Goal: Transaction & Acquisition: Purchase product/service

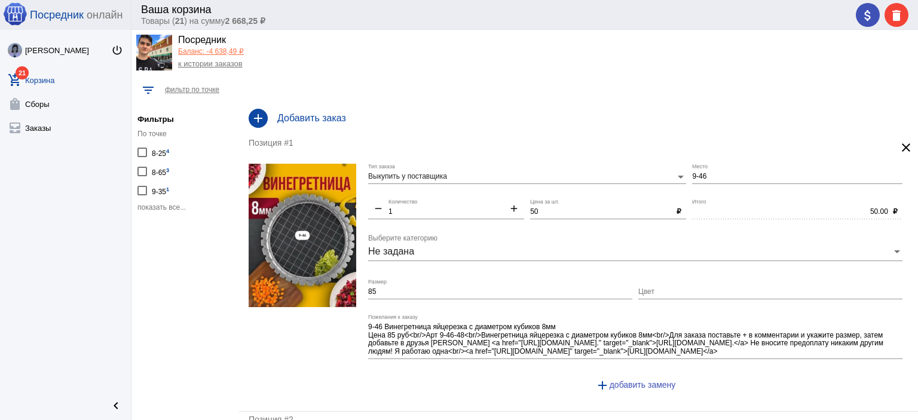
click at [173, 204] on span "показать все..." at bounding box center [161, 207] width 48 height 8
click at [177, 205] on span "показать все..." at bounding box center [161, 207] width 48 height 8
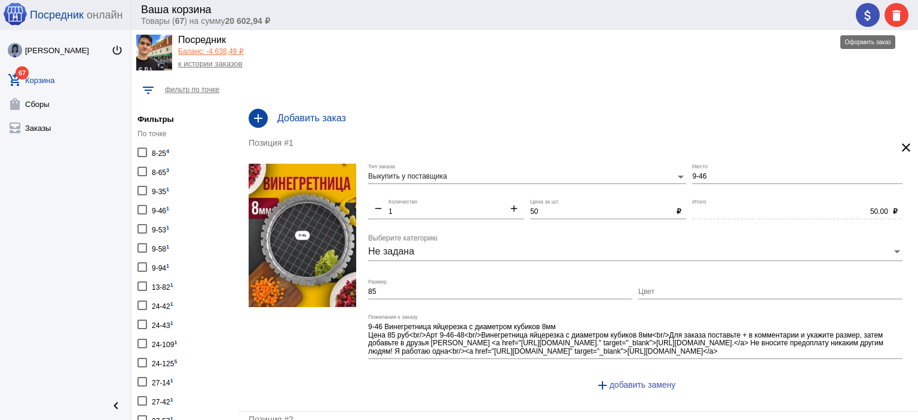
drag, startPoint x: 864, startPoint y: 12, endPoint x: 861, endPoint y: 28, distance: 16.4
click at [864, 13] on mat-icon "attach_money" at bounding box center [867, 15] width 14 height 14
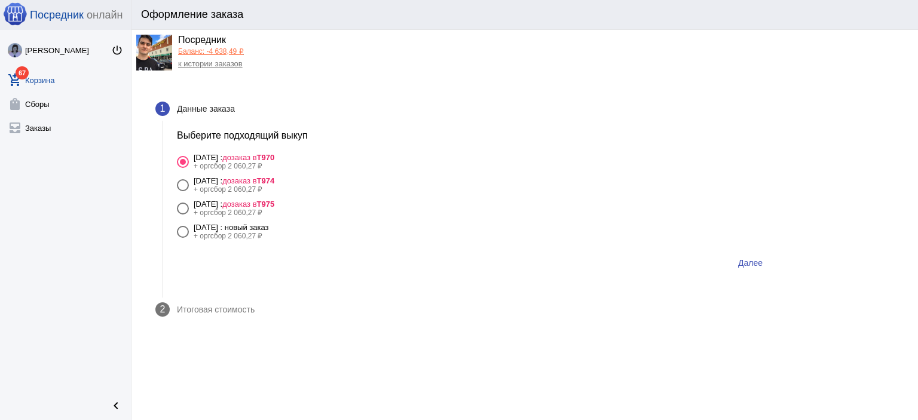
drag, startPoint x: 289, startPoint y: 225, endPoint x: 296, endPoint y: 224, distance: 7.9
click at [269, 225] on div "[DATE] : новый заказ" at bounding box center [231, 227] width 75 height 9
click at [183, 238] on input "[DATE] : новый заказ + оргсбор 2 060,27 ₽" at bounding box center [182, 238] width 1 height 1
radio input "true"
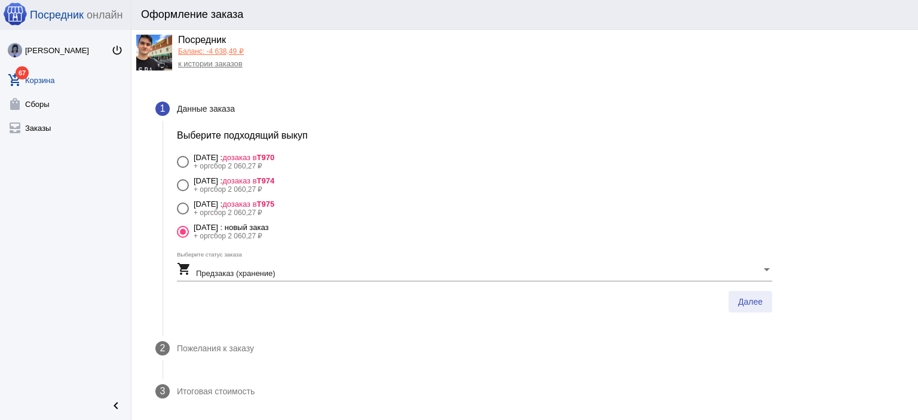
click at [762, 299] on span "Далее" at bounding box center [750, 302] width 24 height 10
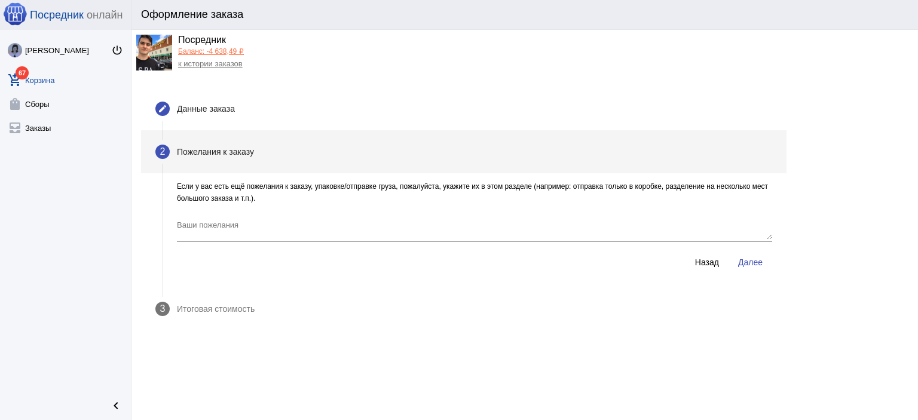
click at [755, 274] on div "Если у вас есть ещё пожелания к заказу, упаковке/отправке груза, пожалуйста, ук…" at bounding box center [474, 233] width 624 height 107
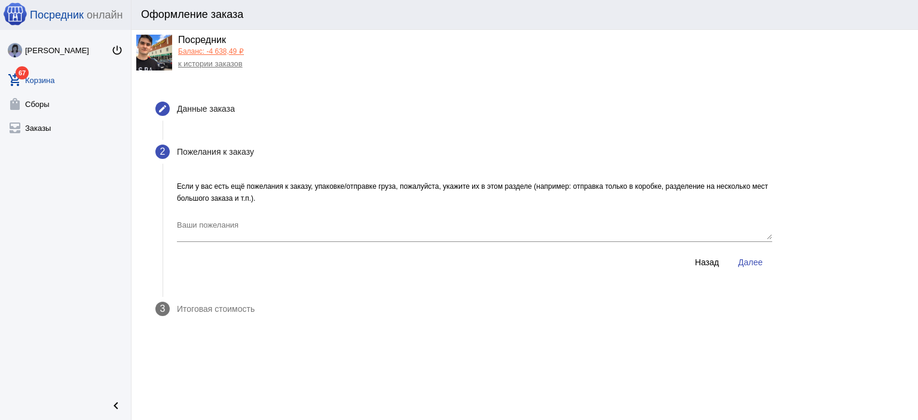
click at [756, 260] on span "Далее" at bounding box center [750, 262] width 24 height 10
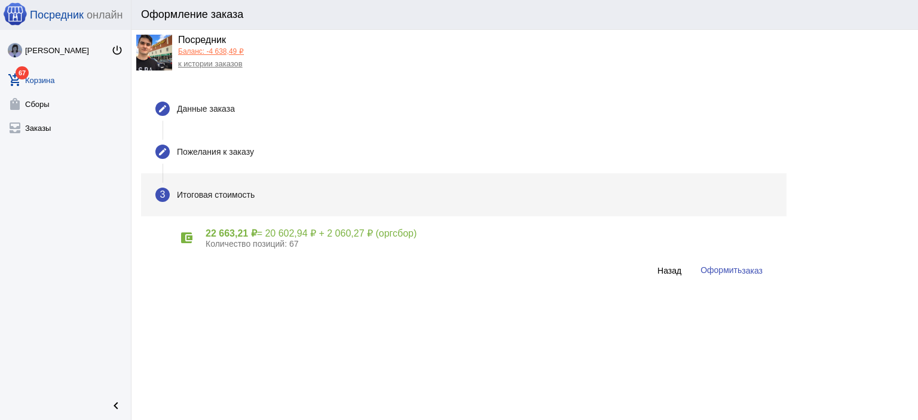
click at [700, 269] on span "Оформить заказ" at bounding box center [731, 270] width 62 height 10
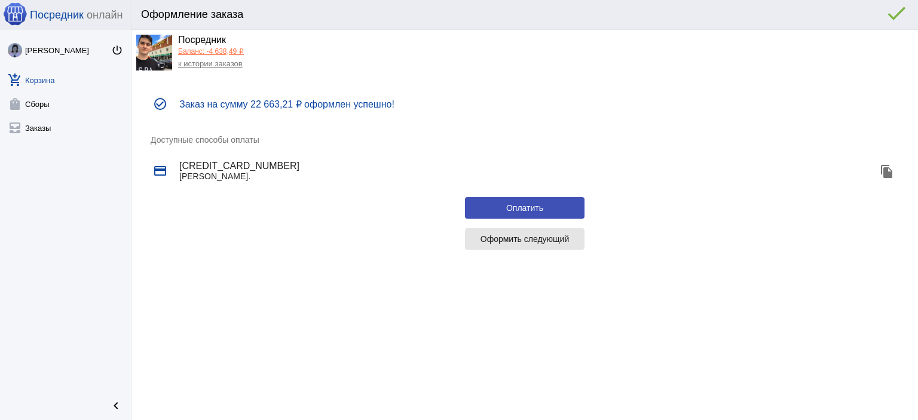
click at [482, 232] on button "Оформить следующий" at bounding box center [524, 239] width 119 height 22
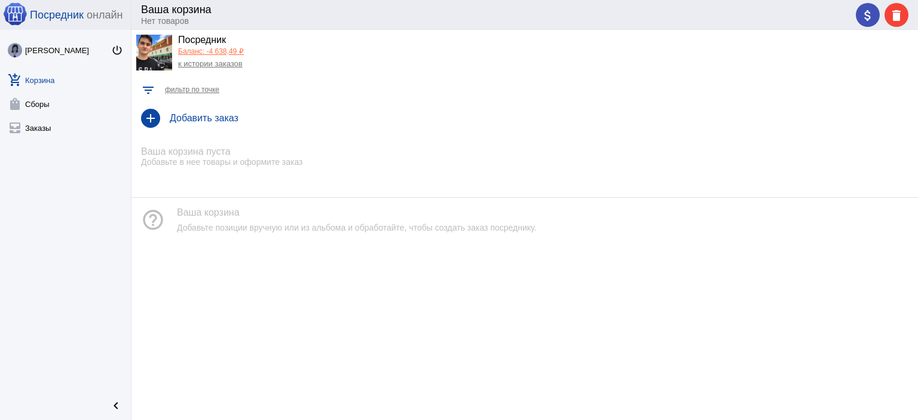
click at [200, 53] on link "Баланс: -4 638,49 ₽" at bounding box center [211, 51] width 66 height 8
